Goal: Task Accomplishment & Management: Manage account settings

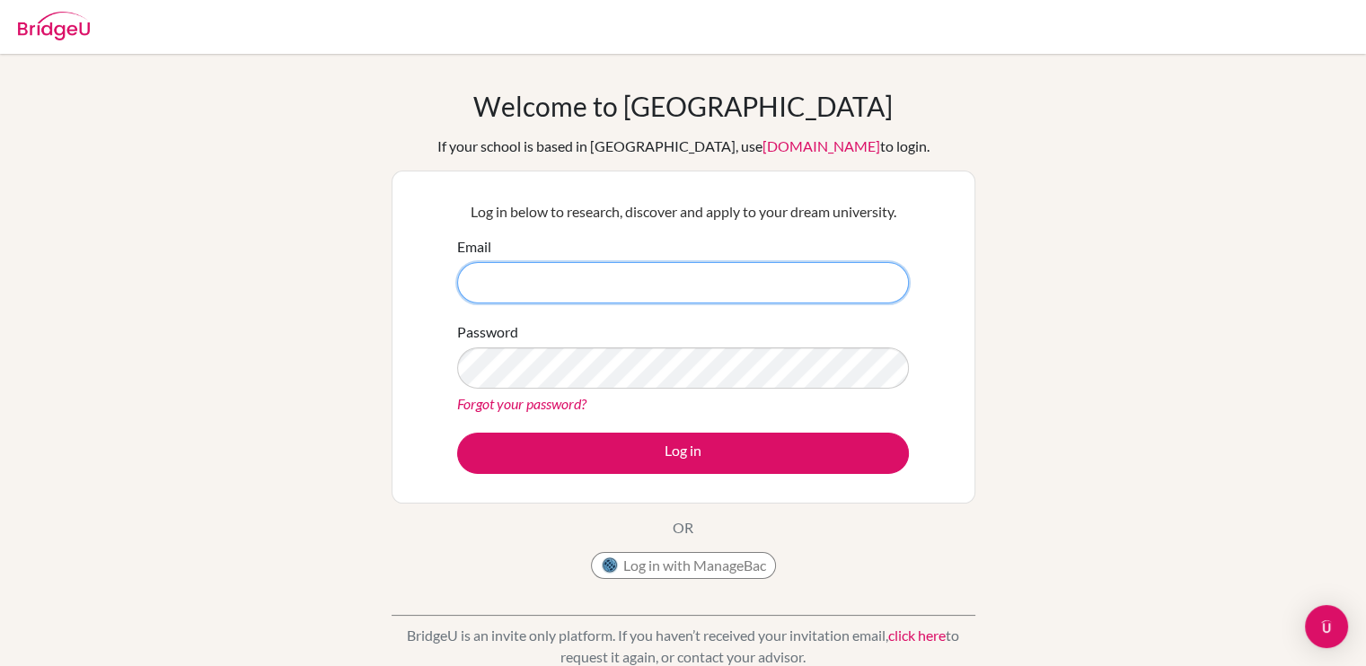
click at [599, 265] on input "Email" at bounding box center [683, 282] width 452 height 41
type input "[EMAIL_ADDRESS][PERSON_NAME][DOMAIN_NAME]"
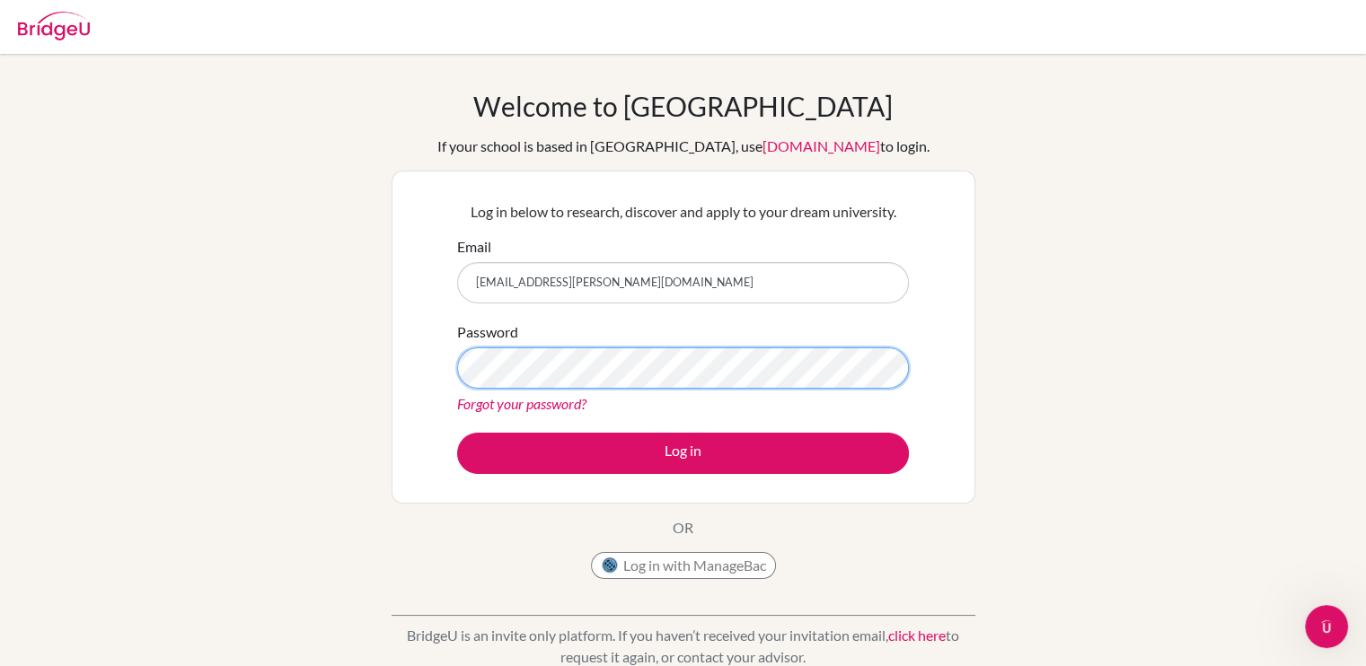
click at [457, 433] on button "Log in" at bounding box center [683, 453] width 452 height 41
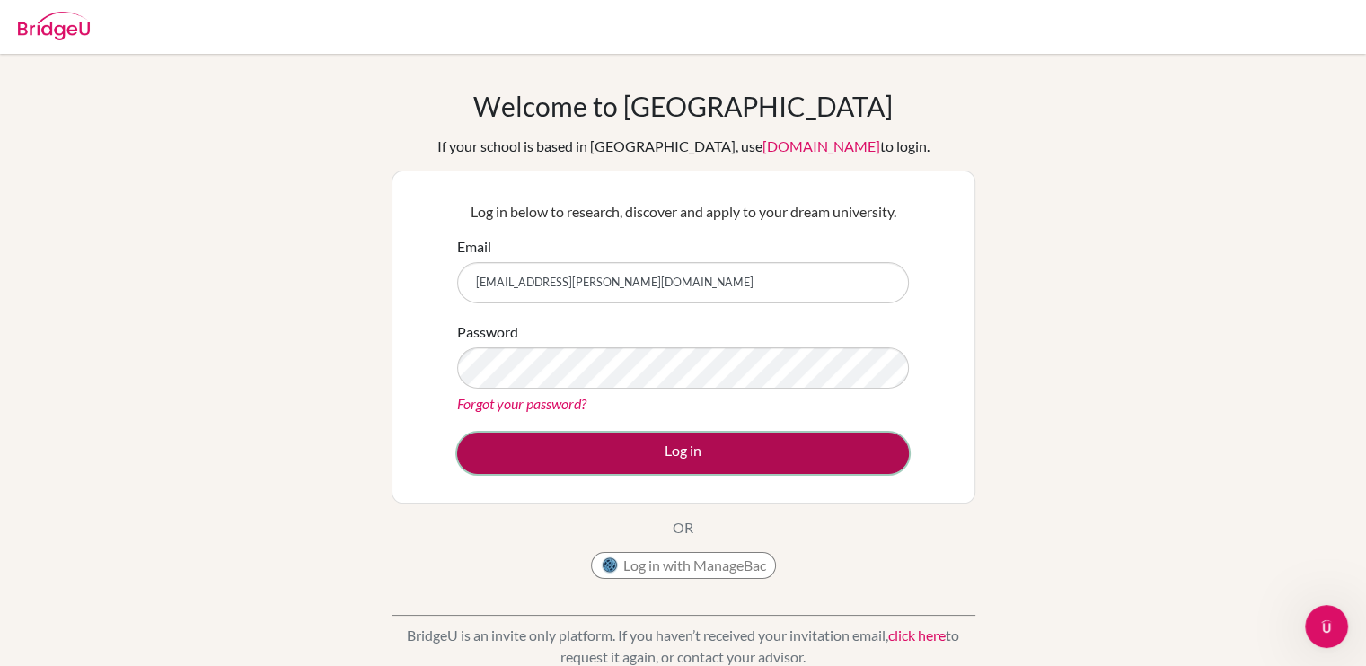
click at [711, 459] on button "Log in" at bounding box center [683, 453] width 452 height 41
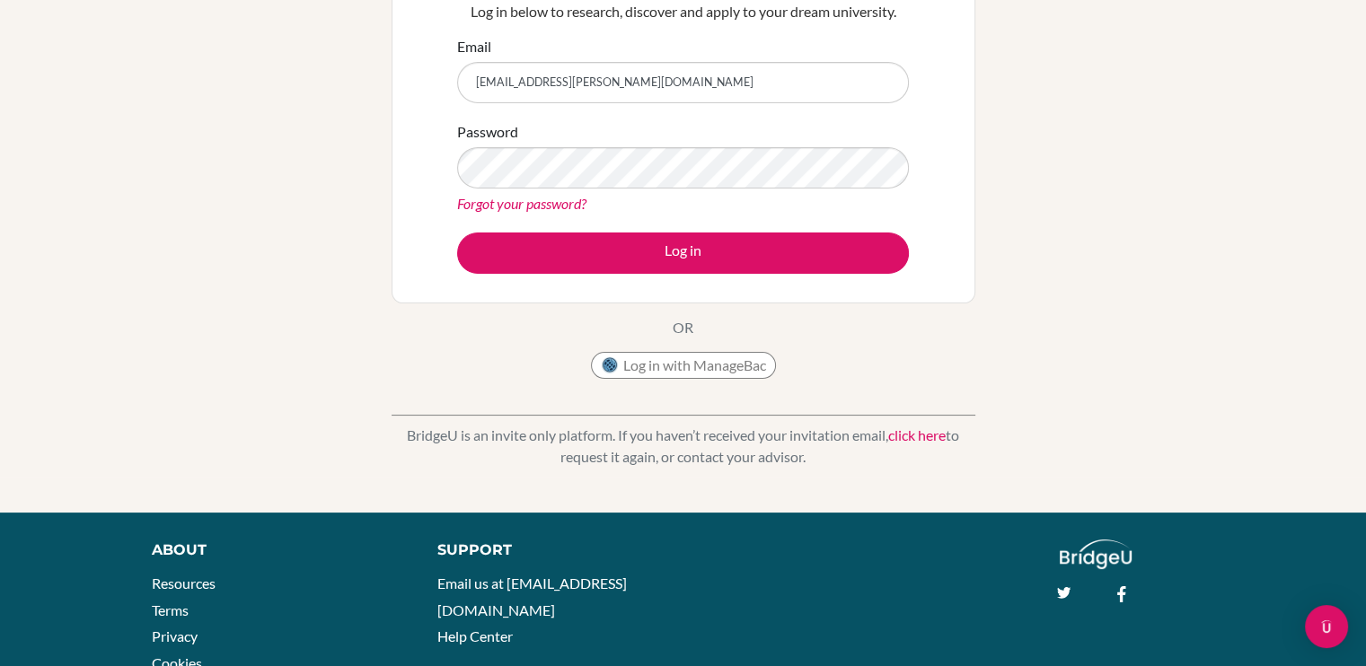
scroll to position [206, 0]
